Goal: Task Accomplishment & Management: Manage account settings

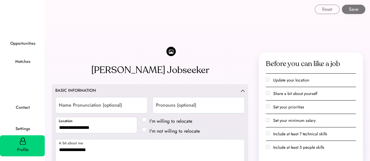
select select "*****"
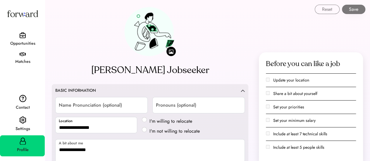
click at [18, 31] on div "Opportunities" at bounding box center [22, 40] width 45 height 20
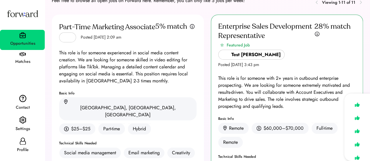
scroll to position [28, 0]
click at [22, 128] on div "Settings" at bounding box center [23, 129] width 44 height 7
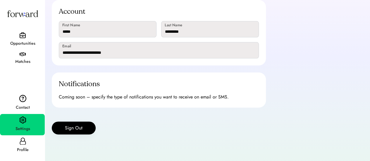
click at [21, 144] on icon at bounding box center [22, 141] width 7 height 7
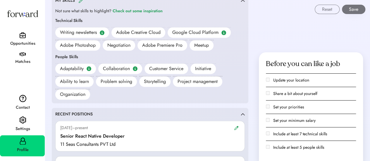
scroll to position [435, 0]
drag, startPoint x: 56, startPoint y: 75, endPoint x: 93, endPoint y: 71, distance: 37.3
click at [93, 71] on div "Adaptability Collaboration Customer Service Initiative Ability to learn Problem…" at bounding box center [150, 82] width 190 height 36
click at [93, 71] on div "Adaptability" at bounding box center [75, 69] width 41 height 11
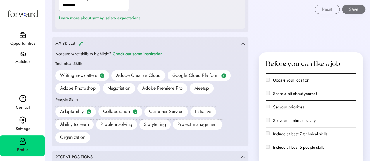
scroll to position [392, 0]
click at [80, 42] on img at bounding box center [80, 44] width 5 height 4
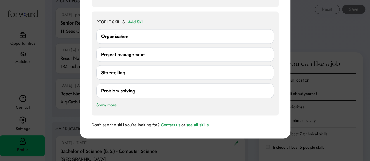
scroll to position [550, 0]
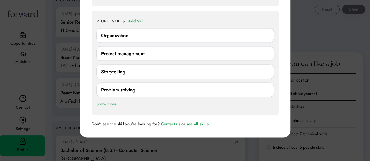
click at [107, 103] on div "Show more" at bounding box center [106, 104] width 21 height 7
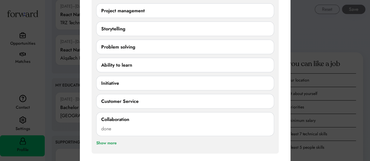
scroll to position [593, 0]
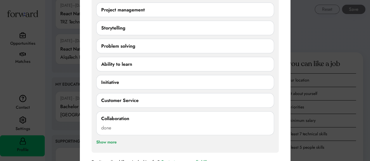
click at [128, 99] on div "Customer Service" at bounding box center [119, 100] width 37 height 7
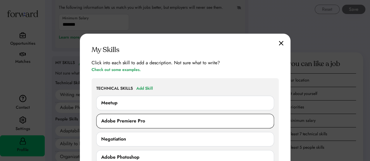
scroll to position [373, 0]
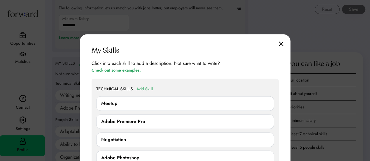
click at [145, 88] on div "Add Skill" at bounding box center [144, 89] width 17 height 7
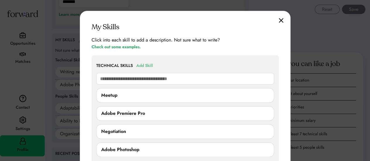
scroll to position [397, 0]
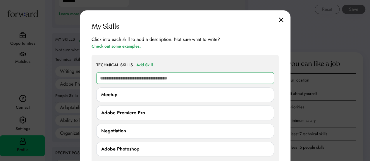
click at [153, 79] on input "text" at bounding box center [185, 78] width 178 height 12
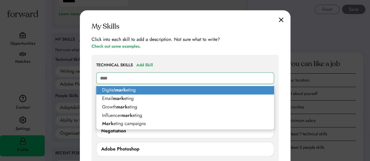
click at [141, 92] on p "Digital mark eting" at bounding box center [185, 90] width 178 height 8
type input "**********"
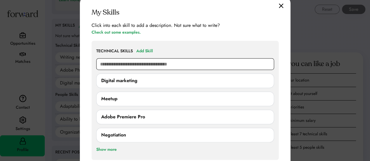
scroll to position [411, 0]
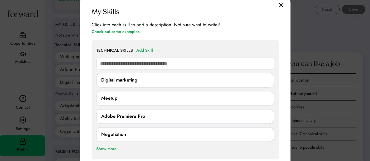
click at [281, 5] on img at bounding box center [281, 5] width 5 height 5
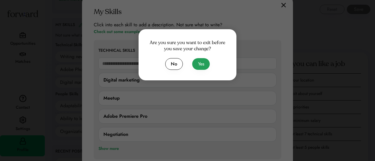
click at [199, 64] on button "Yes" at bounding box center [201, 64] width 18 height 12
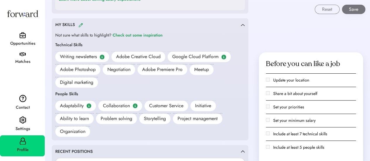
click at [79, 23] on img at bounding box center [80, 25] width 5 height 4
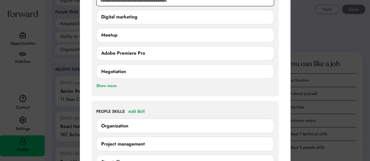
scroll to position [515, 0]
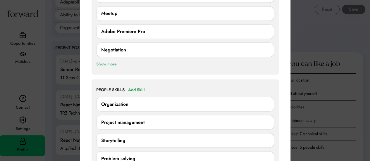
click at [111, 64] on div "Show more" at bounding box center [106, 64] width 21 height 7
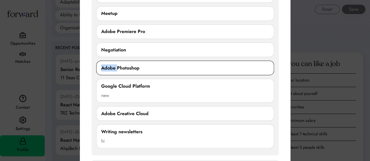
click at [111, 64] on div "Adobe Photoshop" at bounding box center [120, 67] width 38 height 7
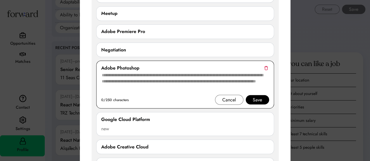
click at [269, 66] on div "Adobe Photoshop 0/250 characters Cancel Save" at bounding box center [185, 85] width 178 height 48
click at [268, 66] on img at bounding box center [266, 68] width 4 height 4
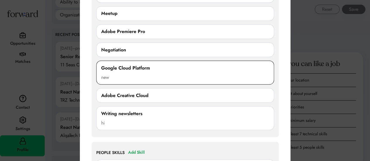
scroll to position [502, 0]
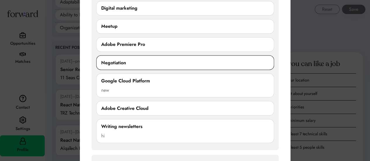
click at [227, 57] on div "Negotiation 0/250 characters Cancel Save" at bounding box center [185, 62] width 178 height 15
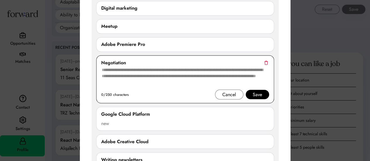
click at [265, 61] on img at bounding box center [266, 63] width 4 height 4
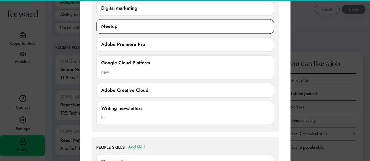
click at [206, 27] on div "Meetup" at bounding box center [185, 26] width 168 height 7
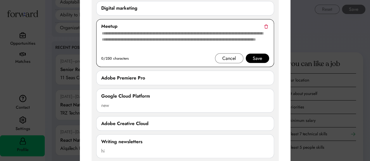
click at [267, 26] on img at bounding box center [266, 26] width 4 height 4
type textarea "***"
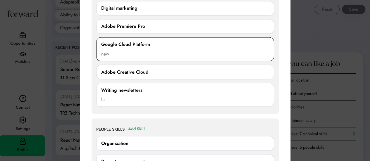
click at [197, 39] on div "Google Cloud Platform new *** 3/250 characters Cancel Save" at bounding box center [185, 49] width 178 height 24
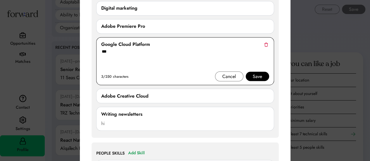
click at [264, 44] on img at bounding box center [266, 44] width 4 height 4
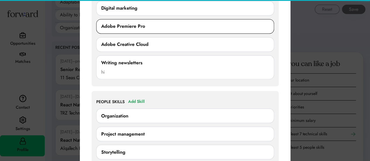
click at [204, 25] on div "Adobe Premiere Pro" at bounding box center [185, 26] width 168 height 7
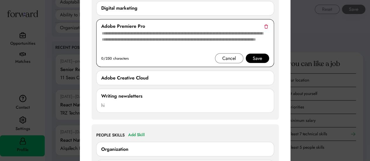
click at [266, 27] on img at bounding box center [266, 26] width 4 height 4
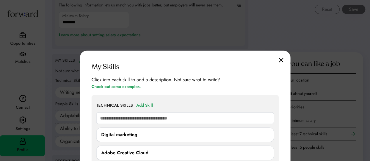
scroll to position [374, 0]
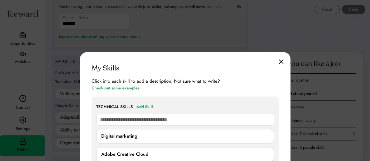
click at [283, 61] on img at bounding box center [281, 61] width 5 height 5
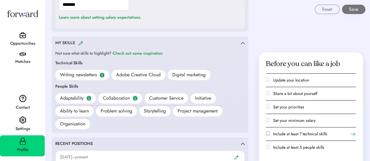
scroll to position [411, 0]
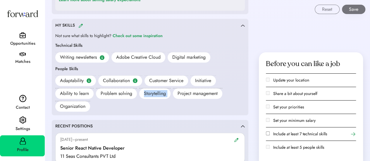
drag, startPoint x: 138, startPoint y: 88, endPoint x: 175, endPoint y: 87, distance: 37.2
click at [175, 87] on div "Adaptability Collaboration Customer Service Initiative Ability to learn Problem…" at bounding box center [150, 94] width 190 height 36
click at [175, 88] on div "Project management" at bounding box center [197, 93] width 49 height 11
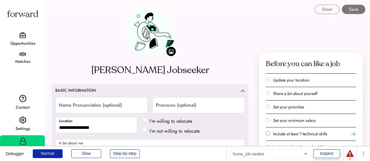
select select "*****"
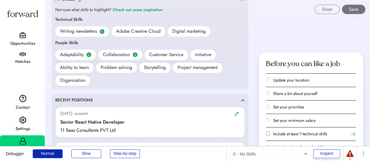
scroll to position [444, 0]
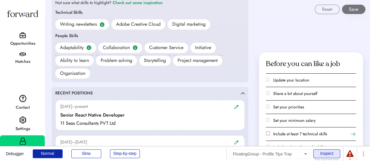
click at [324, 151] on div "Inspect" at bounding box center [327, 154] width 27 height 9
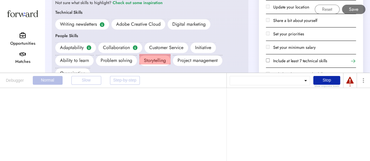
click at [165, 55] on div "Storytelling" at bounding box center [154, 60] width 31 height 11
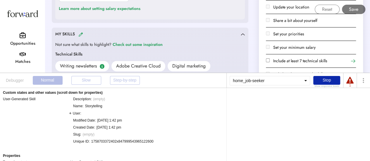
scroll to position [402, 0]
click at [70, 113] on div "User:" at bounding box center [75, 113] width 12 height 5
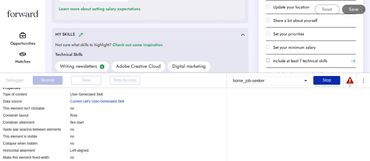
scroll to position [399, 0]
click at [97, 109] on div "Custom states and other values (scroll down for properties) User-Generated Skil…" at bounding box center [113, 124] width 227 height 73
click at [100, 104] on div "Current cell's User-Generated Skill" at bounding box center [97, 101] width 54 height 5
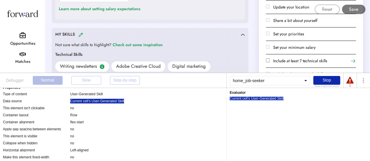
click at [278, 99] on div "Current cell's User-Generated Skill" at bounding box center [257, 99] width 54 height 4
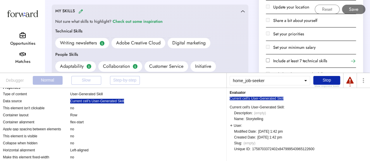
scroll to position [425, 0]
click at [231, 126] on div "User:" at bounding box center [236, 125] width 12 height 4
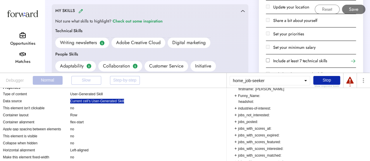
scroll to position [0, 0]
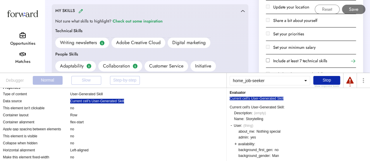
drag, startPoint x: 248, startPoint y: 118, endPoint x: 276, endPoint y: 121, distance: 28.6
drag, startPoint x: 267, startPoint y: 121, endPoint x: 240, endPoint y: 120, distance: 26.4
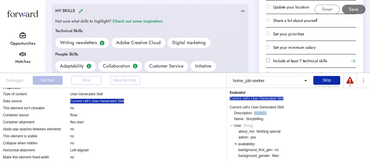
click at [350, 81] on div at bounding box center [350, 80] width 7 height 7
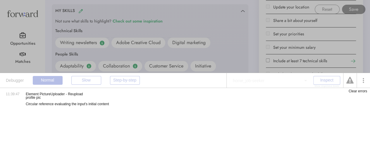
click at [361, 91] on div "Clear errors" at bounding box center [358, 92] width 18 height 4
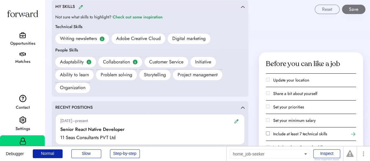
scroll to position [430, 0]
click at [80, 5] on div "Reset Save" at bounding box center [207, 7] width 325 height 14
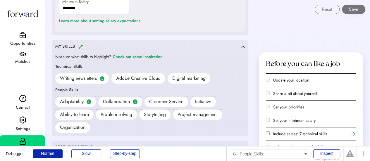
scroll to position [388, 0]
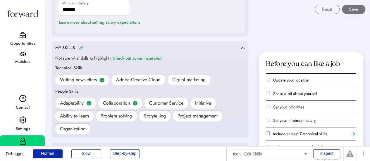
click at [78, 46] on img at bounding box center [80, 48] width 5 height 4
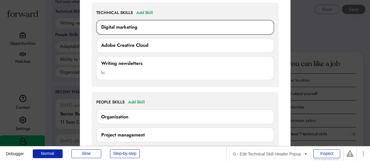
scroll to position [447, 0]
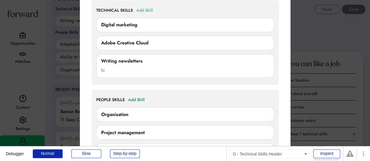
click at [148, 8] on div "Add Skill" at bounding box center [144, 10] width 17 height 7
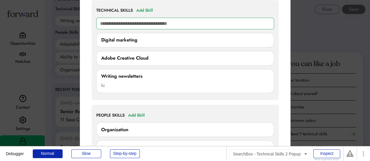
click at [144, 26] on input "text" at bounding box center [185, 24] width 178 height 12
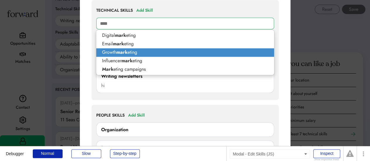
click at [149, 49] on p "Growth mark eting" at bounding box center [185, 52] width 178 height 8
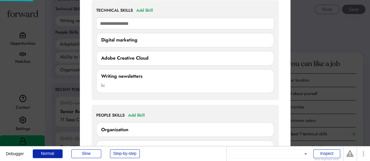
type input "**********"
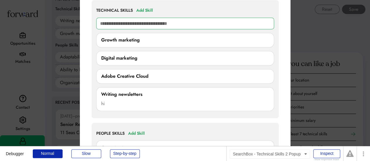
click at [122, 28] on input "text" at bounding box center [185, 24] width 178 height 12
type input "**"
type input "**********"
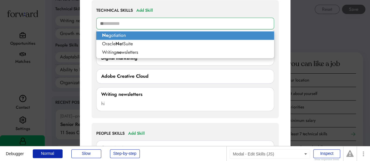
click at [127, 36] on p "Ne gotiation" at bounding box center [185, 35] width 178 height 8
type input "**********"
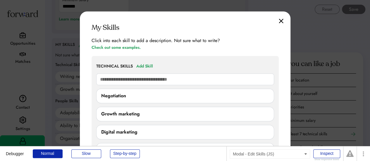
scroll to position [389, 0]
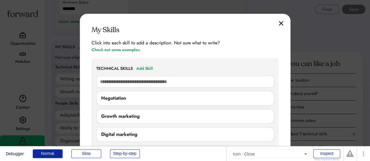
click at [279, 24] on img at bounding box center [281, 23] width 5 height 5
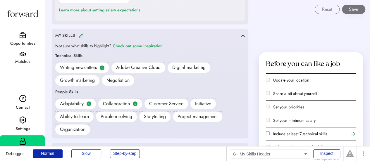
scroll to position [402, 0]
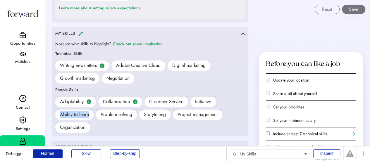
drag, startPoint x: 93, startPoint y: 107, endPoint x: 53, endPoint y: 107, distance: 40.1
click at [53, 107] on div "MY SKILLS Not sure what skills to highlight? Check out some inspiration Technic…" at bounding box center [150, 82] width 197 height 110
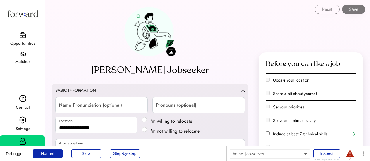
select select "*****"
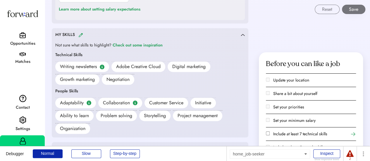
scroll to position [402, 0]
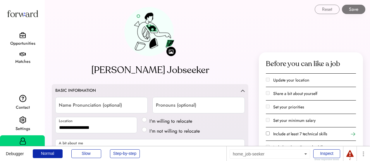
select select "*****"
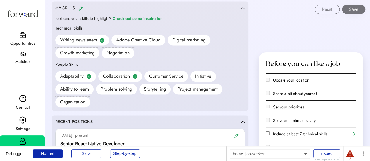
scroll to position [423, 0]
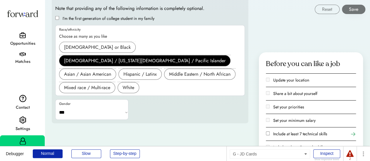
click at [153, 79] on div "**********" at bounding box center [150, 62] width 190 height 115
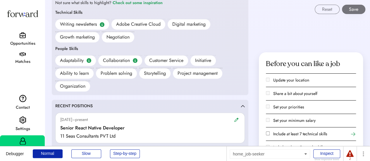
scroll to position [443, 0]
click at [351, 157] on div at bounding box center [350, 154] width 7 height 7
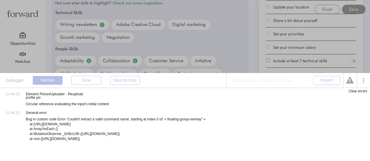
click at [360, 90] on div "Clear errors" at bounding box center [358, 92] width 18 height 4
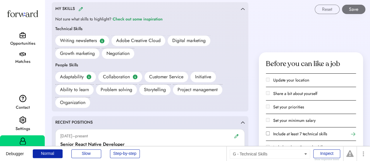
scroll to position [427, 0]
click at [81, 6] on div "Reset Save" at bounding box center [207, 7] width 325 height 14
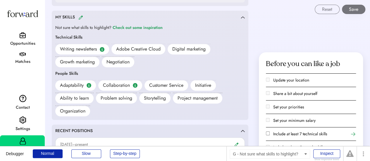
scroll to position [418, 0]
click at [83, 16] on div "MY SKILLS" at bounding box center [148, 17] width 186 height 7
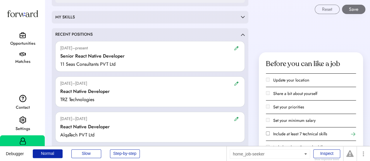
click at [83, 16] on div "MY SKILLS" at bounding box center [148, 17] width 186 height 6
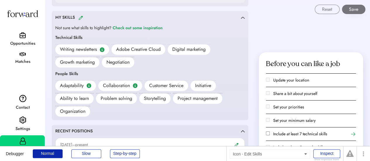
click at [79, 16] on img at bounding box center [80, 18] width 5 height 4
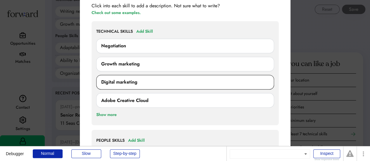
scroll to position [457, 0]
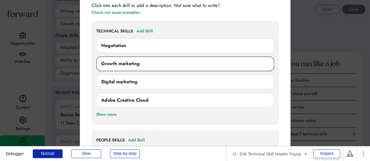
click at [156, 62] on div "Growth marketing" at bounding box center [185, 63] width 168 height 7
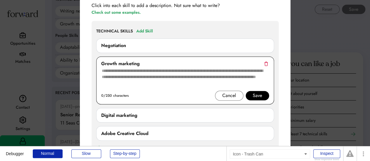
click at [266, 62] on img at bounding box center [266, 64] width 4 height 4
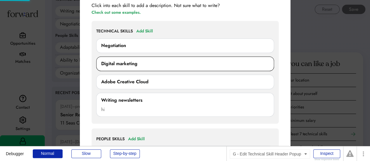
click at [257, 62] on div "Digital marketing" at bounding box center [185, 63] width 168 height 7
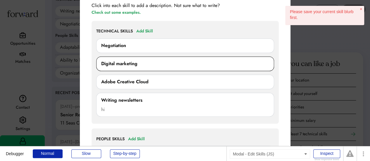
click at [242, 61] on div "Digital marketing" at bounding box center [185, 63] width 168 height 7
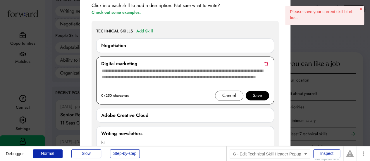
click at [268, 62] on div "Digital marketing" at bounding box center [185, 63] width 168 height 7
click at [265, 62] on img at bounding box center [266, 64] width 4 height 4
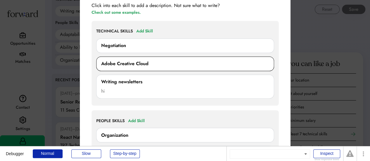
click at [220, 59] on div "Adobe Creative Cloud 0/250 characters Cancel Save" at bounding box center [185, 64] width 178 height 15
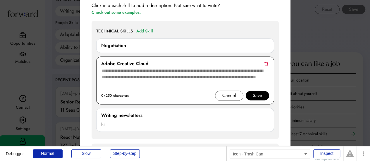
click at [267, 64] on img at bounding box center [266, 64] width 4 height 4
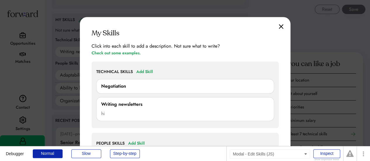
scroll to position [411, 0]
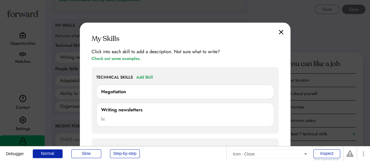
click at [282, 33] on img at bounding box center [281, 32] width 5 height 5
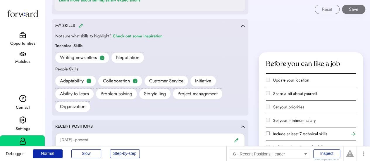
scroll to position [409, 0]
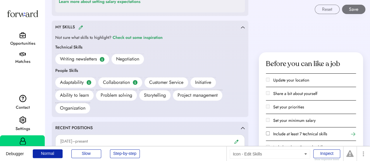
click at [79, 27] on img at bounding box center [80, 27] width 5 height 4
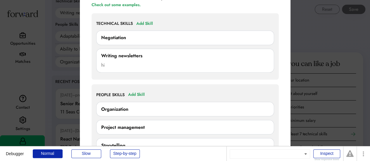
scroll to position [456, 0]
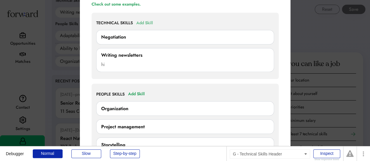
click at [145, 23] on div "Add Skill" at bounding box center [144, 23] width 17 height 7
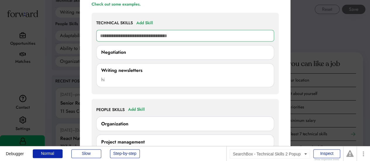
click at [146, 39] on input "text" at bounding box center [185, 36] width 178 height 12
type input "**"
type input "**********"
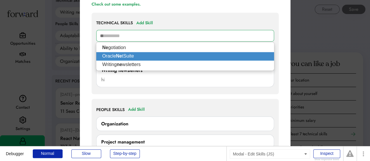
click at [133, 59] on p "Oracle Ne tSuite" at bounding box center [185, 56] width 178 height 8
type input "**********"
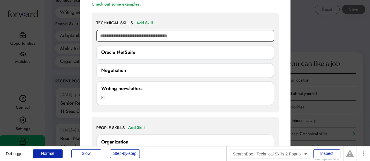
click at [123, 35] on input "text" at bounding box center [185, 36] width 178 height 12
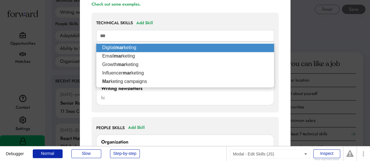
click at [137, 48] on p "Digital mar keting" at bounding box center [185, 48] width 178 height 8
type input "**********"
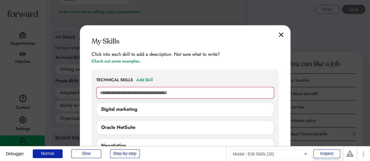
scroll to position [399, 0]
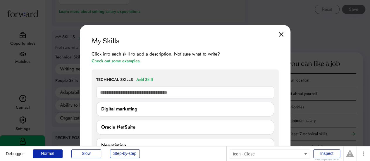
click at [280, 34] on img at bounding box center [281, 34] width 5 height 5
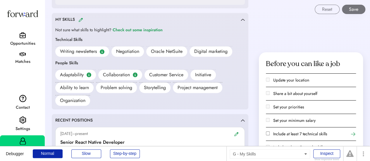
scroll to position [416, 0]
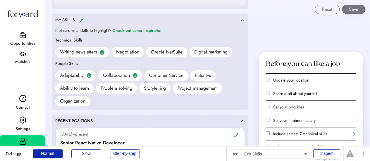
click at [78, 19] on img at bounding box center [80, 20] width 5 height 4
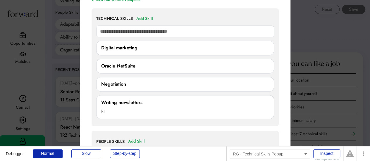
scroll to position [468, 0]
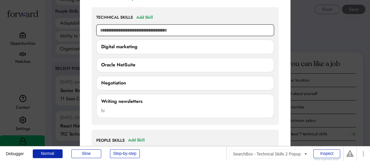
click at [135, 30] on input "text" at bounding box center [185, 30] width 178 height 12
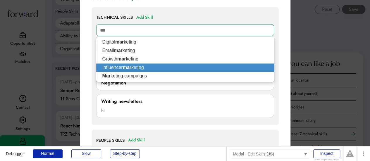
click at [129, 68] on strong "mar" at bounding box center [127, 67] width 8 height 5
type input "**********"
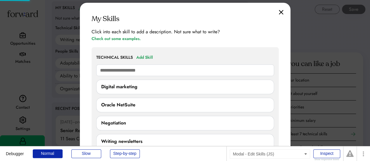
scroll to position [424, 0]
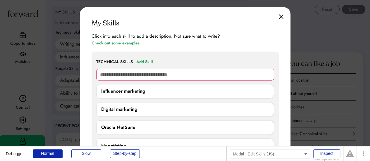
click at [277, 18] on div "My Skills Click into each skill to add a description. Not sure what to write? C…" at bounding box center [185, 155] width 211 height 296
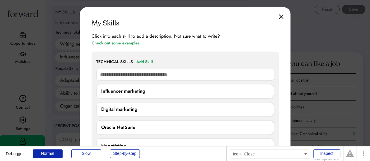
click at [283, 16] on img at bounding box center [281, 16] width 5 height 5
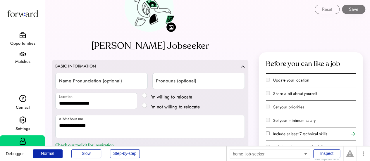
scroll to position [0, 0]
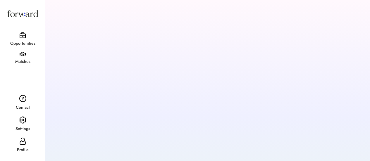
click at [85, 55] on div at bounding box center [185, 117] width 370 height 234
click at [29, 37] on div "Opportunities" at bounding box center [22, 40] width 45 height 20
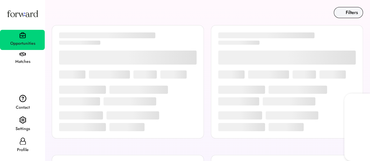
scroll to position [108, 0]
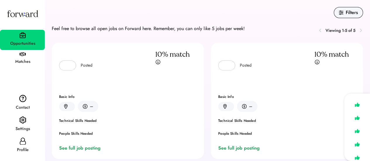
click at [22, 142] on icon at bounding box center [22, 141] width 7 height 7
select select "*****"
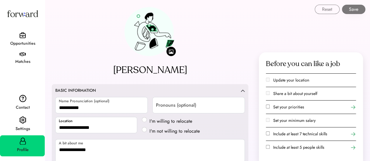
click at [22, 118] on img at bounding box center [22, 121] width 7 height 8
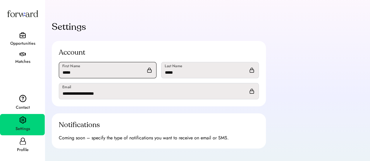
scroll to position [21, 0]
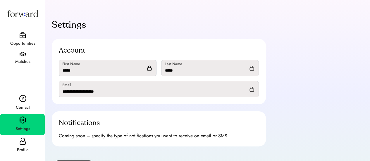
click at [19, 148] on div "Profile" at bounding box center [23, 150] width 44 height 7
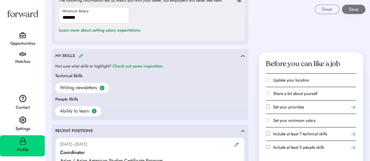
scroll to position [368, 0]
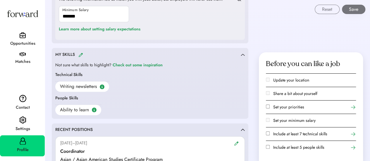
click at [80, 54] on img at bounding box center [80, 55] width 5 height 4
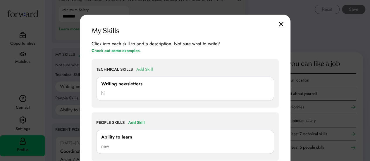
click at [144, 71] on div "Add Skill" at bounding box center [144, 69] width 17 height 7
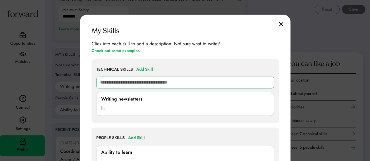
click at [132, 87] on input "text" at bounding box center [185, 83] width 178 height 12
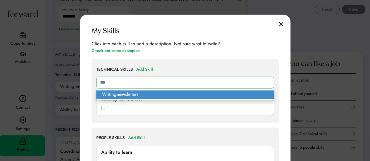
click at [135, 91] on p "Writing new sletters" at bounding box center [185, 94] width 178 height 8
type input "**********"
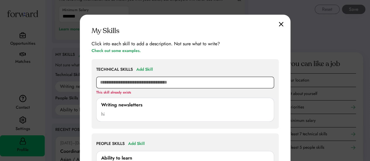
click at [147, 82] on input "text" at bounding box center [185, 83] width 178 height 12
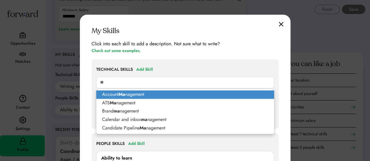
click at [147, 95] on p "Account Ma nagement" at bounding box center [185, 94] width 178 height 8
type input "**********"
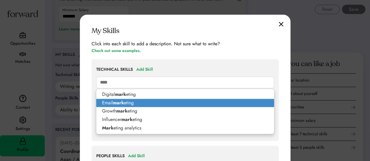
click at [136, 100] on p "Email mark eting" at bounding box center [185, 103] width 178 height 8
type input "**********"
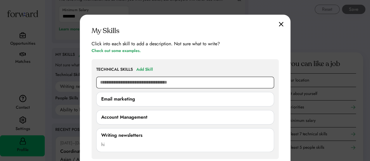
click at [143, 81] on input "text" at bounding box center [185, 83] width 178 height 12
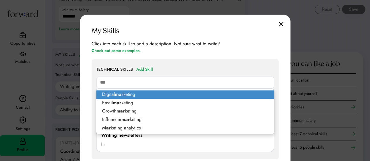
click at [148, 97] on p "Digital mar keting" at bounding box center [185, 94] width 178 height 8
type input "**********"
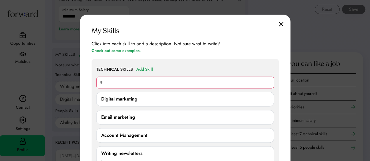
type input "**"
type input "**********"
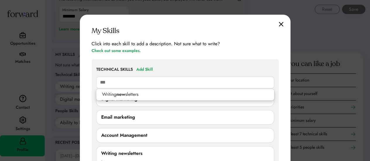
type input "**"
type input "**********"
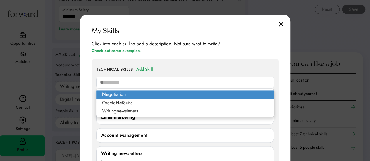
click at [144, 94] on p "Ne gotiation" at bounding box center [185, 94] width 178 height 8
type input "**********"
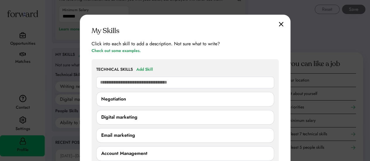
click at [282, 23] on img at bounding box center [281, 24] width 5 height 5
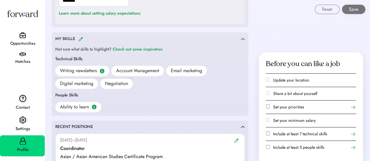
scroll to position [384, 0]
click at [189, 105] on div "Ability to learn" at bounding box center [150, 106] width 190 height 11
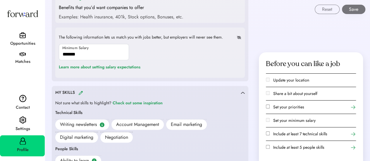
scroll to position [329, 0]
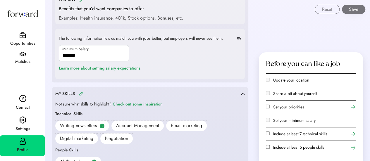
click at [80, 92] on img at bounding box center [80, 94] width 5 height 4
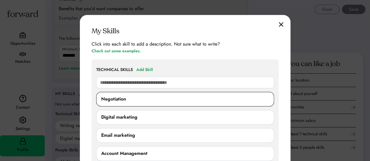
click at [201, 98] on div "Negotiation" at bounding box center [185, 99] width 168 height 7
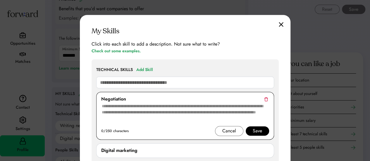
click at [267, 98] on img at bounding box center [266, 99] width 4 height 4
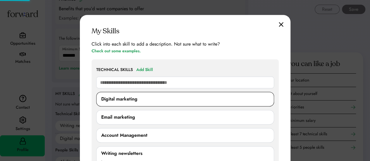
click at [255, 98] on div "Digital marketing" at bounding box center [185, 99] width 168 height 7
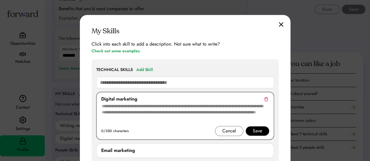
click at [267, 98] on img at bounding box center [266, 99] width 4 height 4
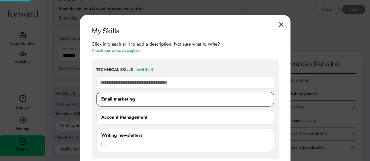
click at [246, 98] on div "Email marketing" at bounding box center [185, 99] width 168 height 7
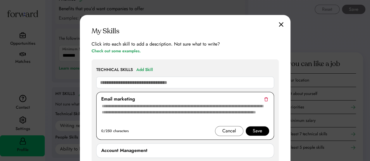
click at [264, 98] on div "Email marketing" at bounding box center [185, 99] width 168 height 7
click at [267, 99] on img at bounding box center [266, 99] width 4 height 4
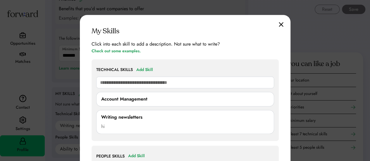
click at [283, 22] on div "My Skills Click into each skill to add a description. Not sure what to write? C…" at bounding box center [185, 116] width 211 height 203
click at [279, 25] on img at bounding box center [281, 24] width 5 height 5
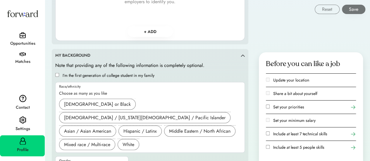
scroll to position [801, 0]
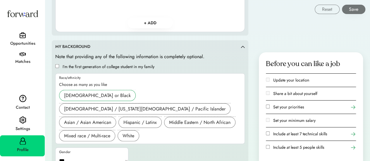
click at [117, 90] on div "[DEMOGRAPHIC_DATA] or Black" at bounding box center [97, 95] width 77 height 11
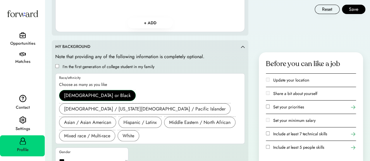
click at [104, 92] on div "[DEMOGRAPHIC_DATA] or Black" at bounding box center [97, 95] width 67 height 7
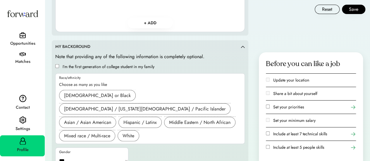
click at [25, 40] on div "Opportunities" at bounding box center [23, 43] width 44 height 7
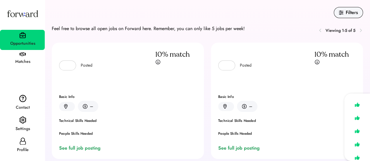
click at [20, 124] on img at bounding box center [22, 121] width 7 height 8
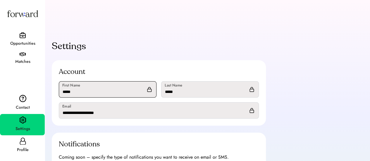
scroll to position [73, 0]
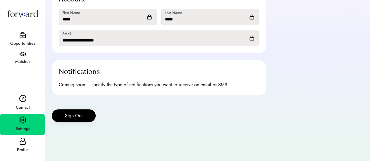
click at [32, 146] on div "Profile" at bounding box center [23, 150] width 44 height 11
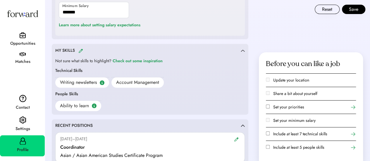
scroll to position [385, 0]
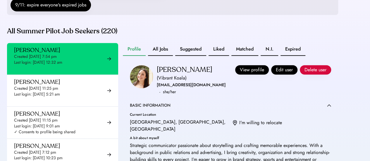
scroll to position [130, 0]
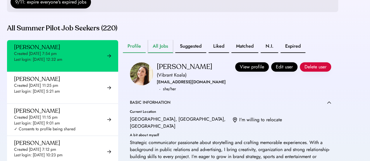
click at [156, 53] on button "All Jobs" at bounding box center [160, 46] width 25 height 13
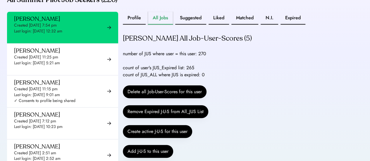
scroll to position [174, 0]
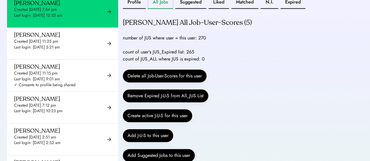
click at [195, 60] on div "count of user's JUS_Expired list: 265 count of JUS_ALL where JUS is expired: 0" at bounding box center [164, 56] width 82 height 14
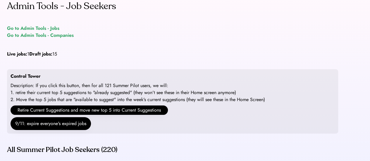
scroll to position [7, 0]
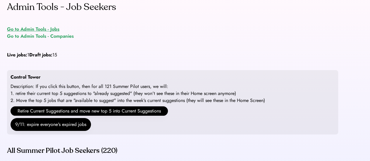
click at [45, 30] on div "Go to Admin Tools - Jobs" at bounding box center [33, 29] width 52 height 7
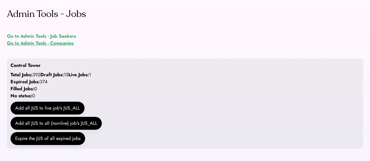
drag, startPoint x: 57, startPoint y: 43, endPoint x: 234, endPoint y: 0, distance: 181.8
click at [57, 43] on div "Go to Admin Tools - Companies" at bounding box center [40, 43] width 67 height 7
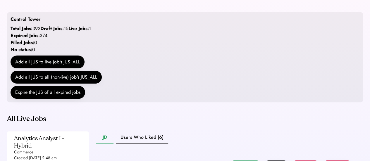
scroll to position [45, 0]
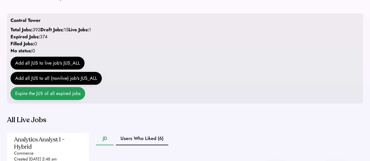
click at [47, 100] on button "Expire the JUS of all expired jobs" at bounding box center [48, 93] width 75 height 13
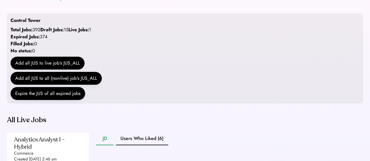
drag, startPoint x: 179, startPoint y: 0, endPoint x: 130, endPoint y: 42, distance: 64.1
click at [130, 42] on div "Control Tower Total Jobs: 392 Draft Jobs: 15 Live Jobs: 1 Expired Jobs: 374 Fil…" at bounding box center [185, 58] width 356 height 90
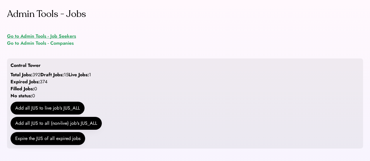
click at [52, 37] on div "Go to Admin Tools - Job Seekers" at bounding box center [41, 36] width 69 height 7
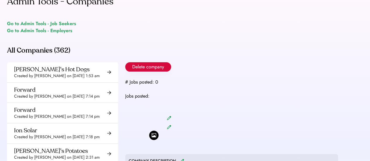
scroll to position [3, 0]
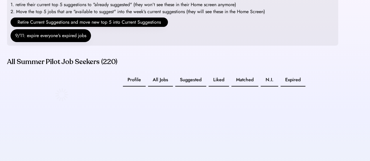
scroll to position [95, 0]
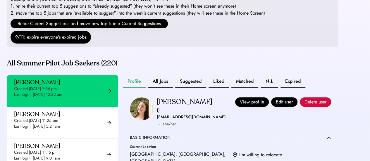
scroll to position [103, 0]
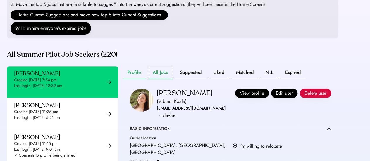
click at [163, 79] on button "All Jobs" at bounding box center [160, 72] width 25 height 13
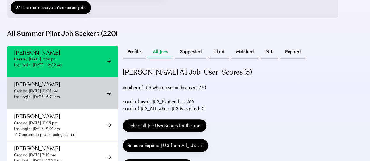
scroll to position [13, 0]
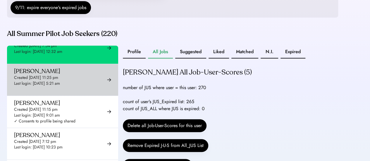
click at [56, 81] on div "Created [DATE] 11:25 pm" at bounding box center [36, 78] width 44 height 6
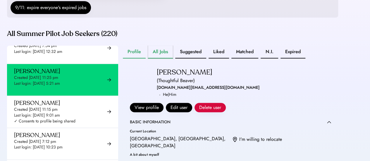
click at [163, 59] on button "All Jobs" at bounding box center [160, 52] width 25 height 13
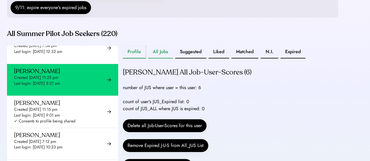
click at [133, 59] on button "Profile" at bounding box center [134, 52] width 23 height 13
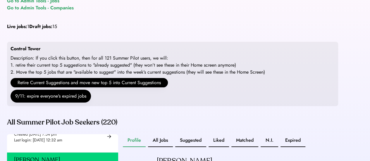
scroll to position [33, 0]
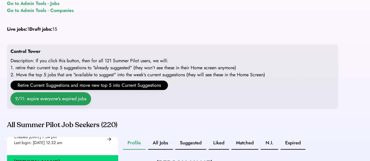
drag, startPoint x: 160, startPoint y: 7, endPoint x: 82, endPoint y: 110, distance: 129.0
click at [82, 105] on button "9/11: expire everyone's expired jobs" at bounding box center [51, 99] width 81 height 13
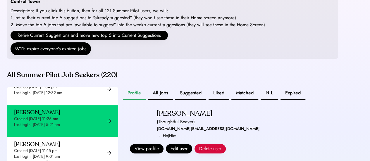
scroll to position [85, 0]
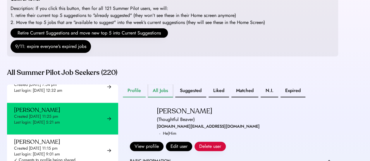
click at [163, 98] on button "All Jobs" at bounding box center [160, 91] width 25 height 13
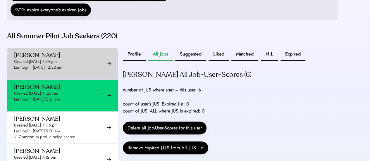
click at [57, 65] on div "Created Jun 25, 2025 7:54 pm" at bounding box center [35, 62] width 43 height 6
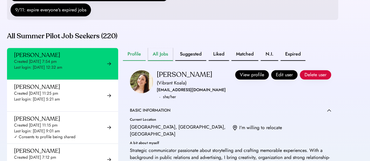
click at [153, 61] on button "All Jobs" at bounding box center [160, 54] width 25 height 13
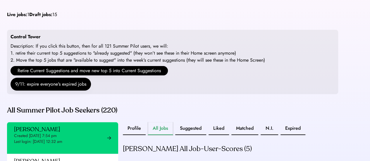
scroll to position [46, 0]
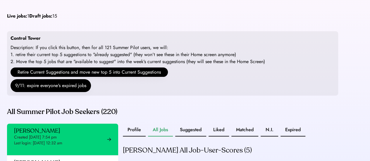
click at [106, 49] on div "Control Tower Description: If you click this button, then for all 121 Summer Pi…" at bounding box center [173, 63] width 332 height 64
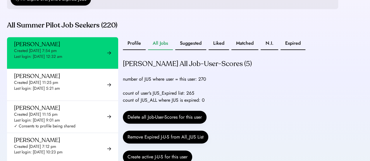
scroll to position [133, 0]
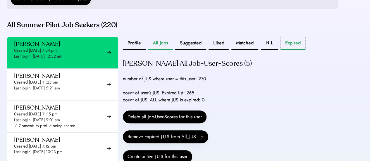
click at [291, 50] on button "Expired" at bounding box center [293, 43] width 25 height 13
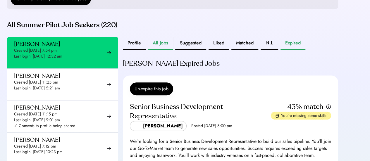
click at [158, 50] on button "All Jobs" at bounding box center [160, 43] width 25 height 13
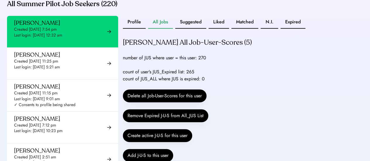
click at [193, 47] on div "Addie Peterson's All Job-User-Scores (5)" at bounding box center [187, 42] width 129 height 9
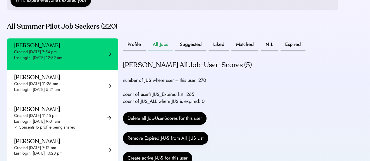
scroll to position [127, 0]
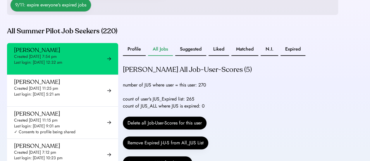
click at [59, 11] on button "9/11: expire everyone's expired jobs" at bounding box center [51, 5] width 81 height 13
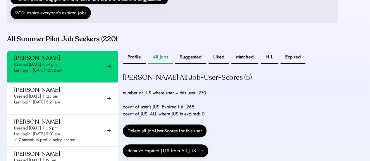
scroll to position [119, 0]
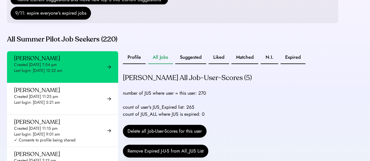
click at [177, 40] on div "Admin Tools - Job Seekers Go to Admin Tools - Jobs Go to Admin Tools - Companie…" at bounding box center [173, 92] width 346 height 423
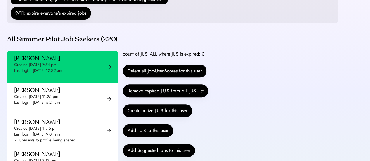
scroll to position [61, 0]
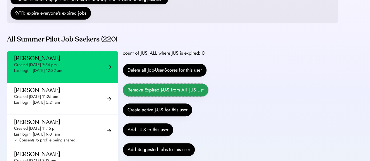
click at [181, 97] on button "Remove Expired J-U-S from All_JUS List" at bounding box center [166, 90] width 86 height 13
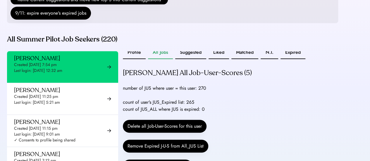
scroll to position [5, 0]
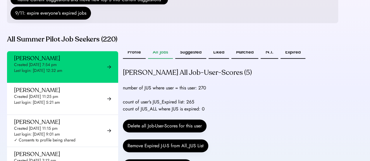
drag, startPoint x: 237, startPoint y: 90, endPoint x: 220, endPoint y: 88, distance: 17.5
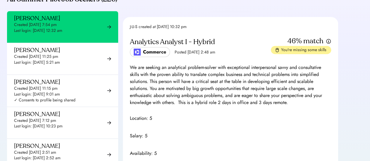
scroll to position [1859, 0]
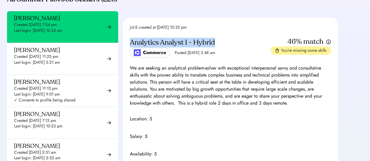
drag, startPoint x: 129, startPoint y: 42, endPoint x: 230, endPoint y: 45, distance: 101.1
copy div "Analytics Analyst I - Hybrid"
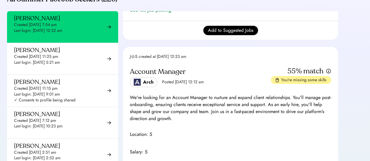
scroll to position [1428, 0]
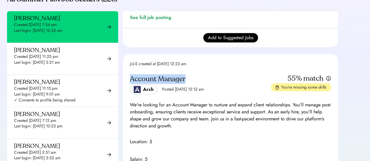
drag, startPoint x: 131, startPoint y: 80, endPoint x: 193, endPoint y: 79, distance: 62.1
click at [193, 79] on div "Account Manager" at bounding box center [200, 79] width 141 height 9
copy div "Account Manager"
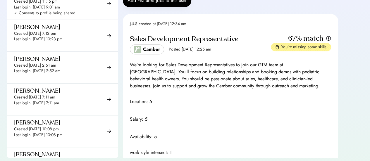
scroll to position [249, 0]
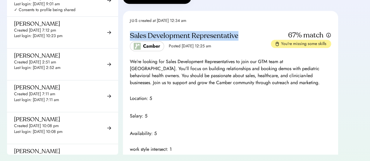
drag, startPoint x: 130, startPoint y: 41, endPoint x: 253, endPoint y: 40, distance: 123.3
click at [253, 40] on div "Sales Development Representative" at bounding box center [200, 35] width 141 height 9
copy div "Sales Development Representative"
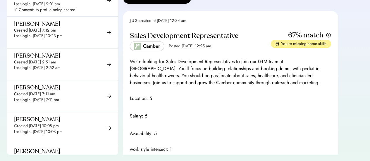
click at [184, 48] on div "Camber Posted Sep 12, 2025 12:25 am" at bounding box center [170, 46] width 81 height 10
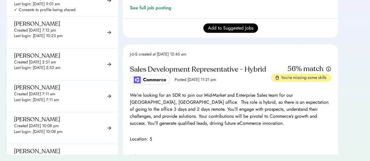
scroll to position [897, 0]
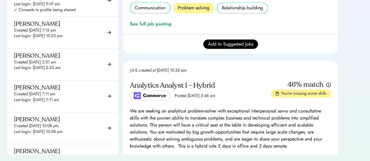
scroll to position [1726, 0]
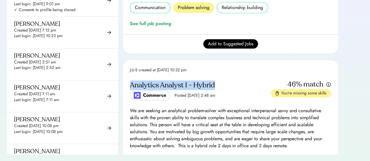
drag, startPoint x: 127, startPoint y: 84, endPoint x: 215, endPoint y: 83, distance: 87.9
click at [215, 83] on div "Analytics Analyst I - Hybrid" at bounding box center [200, 85] width 141 height 9
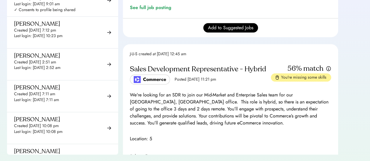
scroll to position [894, 0]
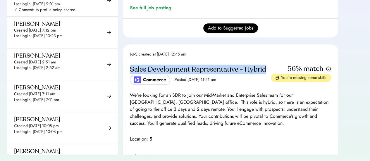
drag, startPoint x: 128, startPoint y: 72, endPoint x: 265, endPoint y: 75, distance: 137.4
copy div "Sales Development Representative - Hybrid"
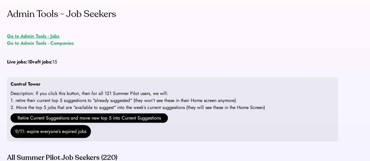
click at [47, 38] on div "Go to Admin Tools - Jobs" at bounding box center [33, 36] width 52 height 7
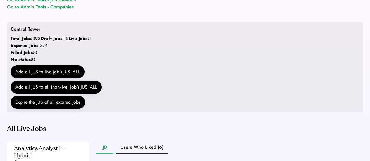
scroll to position [35, 0]
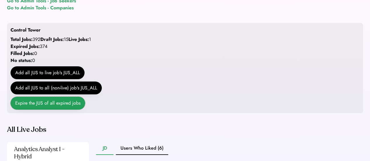
click at [59, 110] on button "Expire the JUS of all expired jobs" at bounding box center [48, 103] width 75 height 13
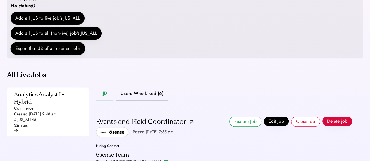
scroll to position [82, 0]
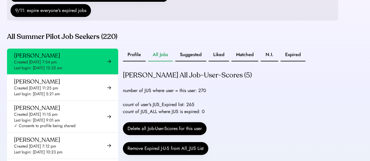
scroll to position [121, 0]
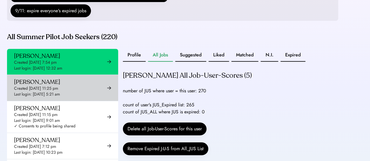
click at [60, 98] on div "Last login: [DATE] 5:21 am" at bounding box center [37, 95] width 46 height 6
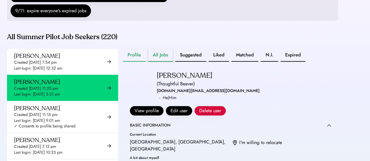
click at [160, 59] on button "All Jobs" at bounding box center [160, 55] width 25 height 13
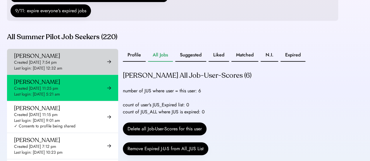
click at [57, 66] on div "Created [DATE] 7:54 pm" at bounding box center [35, 63] width 43 height 6
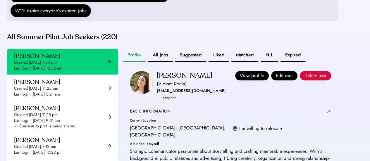
scroll to position [123, 0]
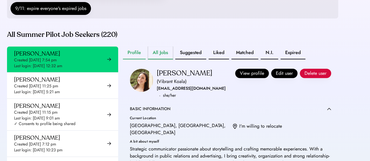
click at [160, 56] on button "All Jobs" at bounding box center [160, 53] width 25 height 13
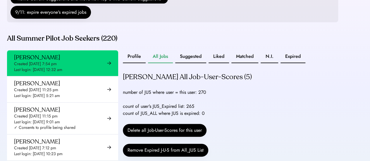
scroll to position [119, 0]
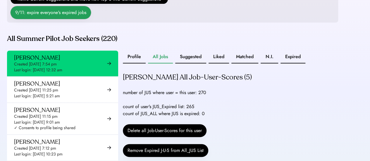
click at [63, 19] on button "9/11: expire everyone's expired jobs" at bounding box center [51, 12] width 81 height 13
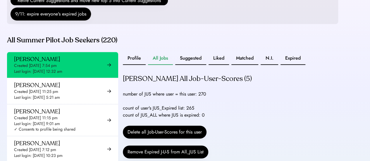
scroll to position [118, 0]
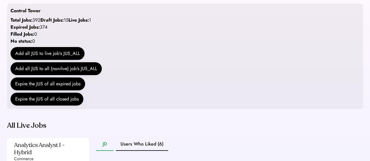
scroll to position [54, 0]
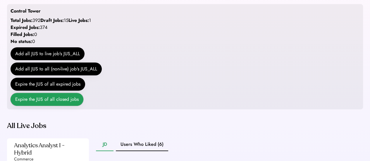
click at [49, 106] on button "Expire the JUS of all closed jobs" at bounding box center [47, 99] width 73 height 13
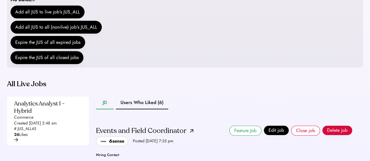
scroll to position [95, 0]
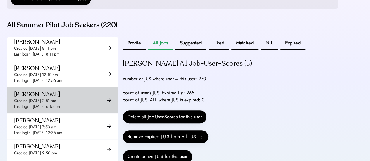
scroll to position [392, 0]
click at [77, 106] on div "Ana Torrico Created May 16, 2025 2:51 am Last login: Aug 8, 2025 6:15 am" at bounding box center [62, 100] width 111 height 26
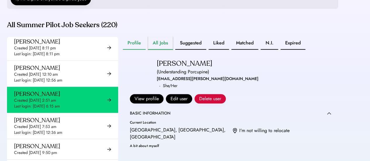
click at [162, 48] on button "All Jobs" at bounding box center [160, 43] width 25 height 13
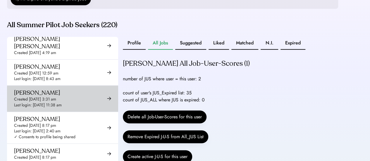
scroll to position [520, 0]
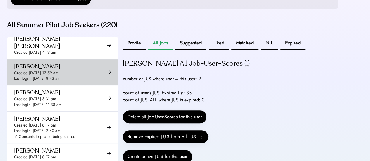
click at [59, 70] on div "Created [DATE] 12:59 am" at bounding box center [36, 73] width 45 height 6
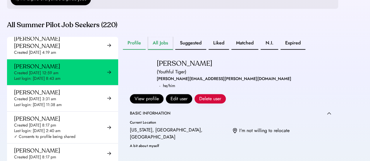
click at [152, 50] on button "All Jobs" at bounding box center [160, 43] width 25 height 13
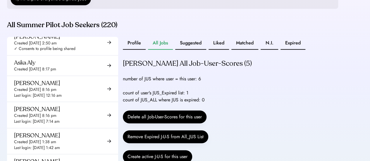
scroll to position [1007, 0]
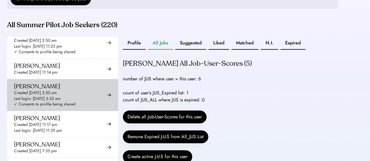
click at [61, 96] on div "Last login: Jul 2, 2025 3:32 am" at bounding box center [37, 99] width 47 height 6
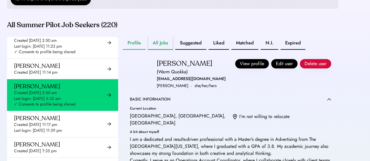
click at [162, 50] on button "All Jobs" at bounding box center [160, 43] width 25 height 13
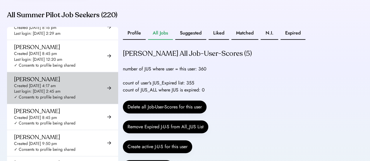
scroll to position [143, 0]
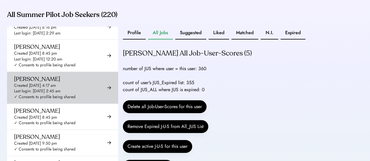
click at [60, 90] on div "Daniel Cano Created Sep 25, 2024 4:17 am Last login: Sep 6, 2025 2:45 am ✓ Cons…" at bounding box center [62, 88] width 111 height 32
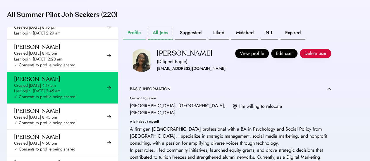
click at [163, 40] on button "All Jobs" at bounding box center [160, 33] width 25 height 13
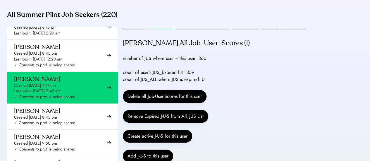
scroll to position [11, 0]
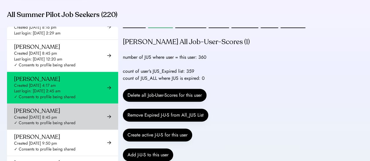
click at [64, 104] on div "Daniel Gonzalez Created May 9, 2025 8:45 pm ✓ Consents to profile being shared" at bounding box center [62, 117] width 111 height 26
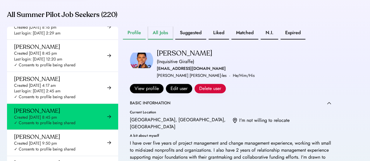
click at [162, 39] on button "All Jobs" at bounding box center [160, 33] width 25 height 13
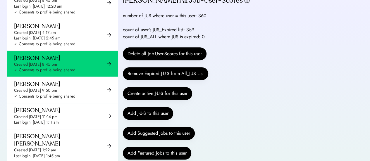
scroll to position [197, 0]
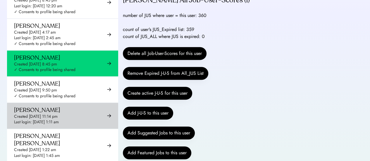
click at [57, 107] on div "Daniel Argueta Created May 23, 2025 11:14 pm Last login: Jul 15, 2025 1:11 am" at bounding box center [37, 116] width 46 height 19
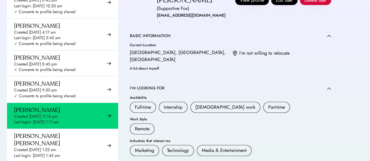
click at [156, 72] on div "A bit about myself" at bounding box center [230, 70] width 201 height 6
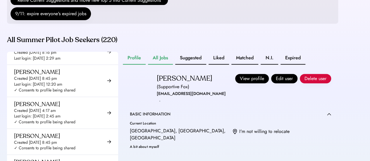
click at [149, 65] on button "All Jobs" at bounding box center [160, 58] width 25 height 13
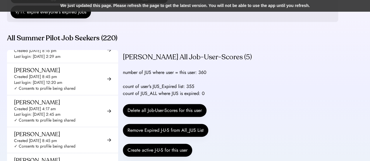
scroll to position [19, 0]
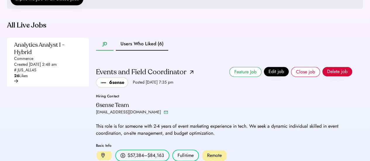
scroll to position [162, 0]
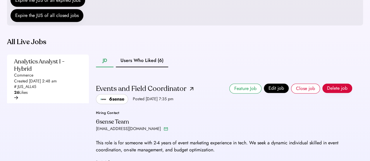
scroll to position [145, 0]
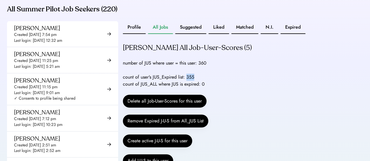
drag, startPoint x: 186, startPoint y: 85, endPoint x: 200, endPoint y: 83, distance: 14.5
click at [200, 83] on div "count of user's JUS_Expired list: 355 count of JUS_ALL where JUS is expired: 0" at bounding box center [164, 81] width 82 height 14
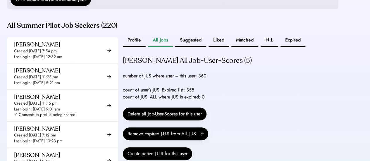
scroll to position [136, 0]
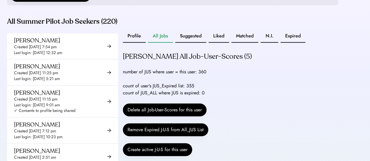
click at [200, 76] on div "number of JUS where user = this user: 360" at bounding box center [165, 72] width 84 height 7
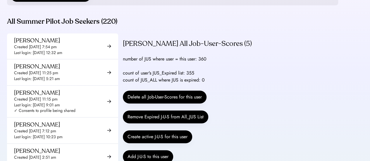
scroll to position [0, 0]
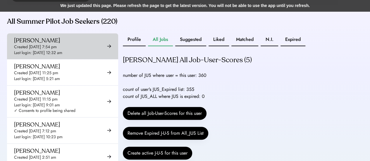
click at [73, 51] on div "[PERSON_NAME] Created [DATE] 7:54 pm Last login: [DATE] 12:32 am" at bounding box center [62, 46] width 111 height 26
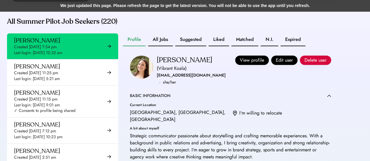
click at [197, 86] on div "[PERSON_NAME] ([PERSON_NAME]) [EMAIL_ADDRESS][DOMAIN_NAME] · she/her" at bounding box center [191, 71] width 69 height 30
click at [159, 46] on button "All Jobs" at bounding box center [160, 39] width 25 height 13
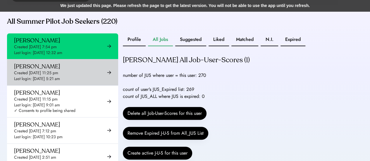
click at [93, 76] on div "[PERSON_NAME] Created [DATE] 11:25 pm Last login: [DATE] 5:21 am" at bounding box center [62, 72] width 111 height 26
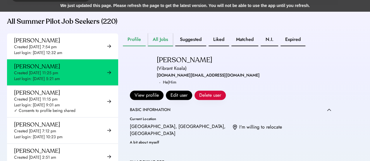
click at [164, 46] on button "All Jobs" at bounding box center [160, 39] width 25 height 13
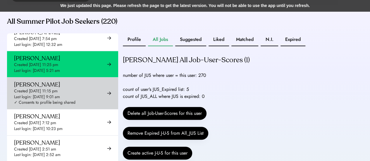
scroll to position [13, 0]
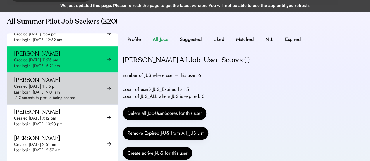
click at [73, 95] on div "[PERSON_NAME] Created [DATE] 11:15 pm Last login: [DATE] 9:01 am ✓ Consents to …" at bounding box center [45, 88] width 62 height 25
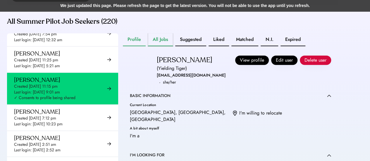
click at [166, 46] on button "All Jobs" at bounding box center [160, 39] width 25 height 13
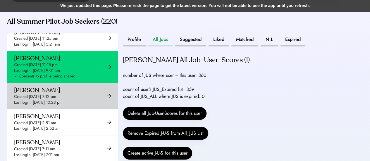
scroll to position [36, 0]
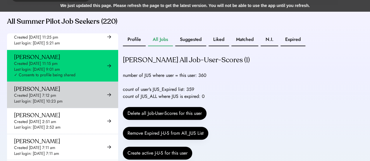
click at [80, 103] on div "[PERSON_NAME] Created [DATE] 7:12 pm Last login: [DATE] 10:23 pm" at bounding box center [62, 95] width 111 height 26
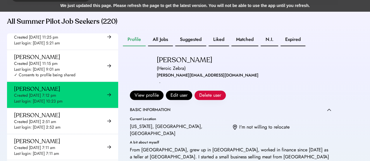
drag, startPoint x: 166, startPoint y: 40, endPoint x: 163, endPoint y: 49, distance: 9.5
click at [163, 49] on div "All Summer Pilot Job Seekers (220) [PERSON_NAME] Created [DATE] 7:54 pm Last lo…" at bounding box center [173, 134] width 332 height 234
click at [163, 46] on button "All Jobs" at bounding box center [160, 39] width 25 height 13
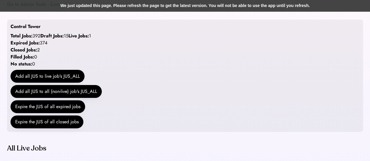
scroll to position [37, 0]
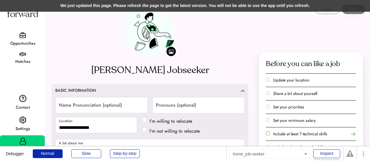
select select "*****"
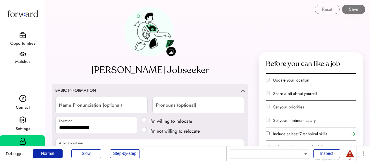
select select "*****"
